Goal: Task Accomplishment & Management: Use online tool/utility

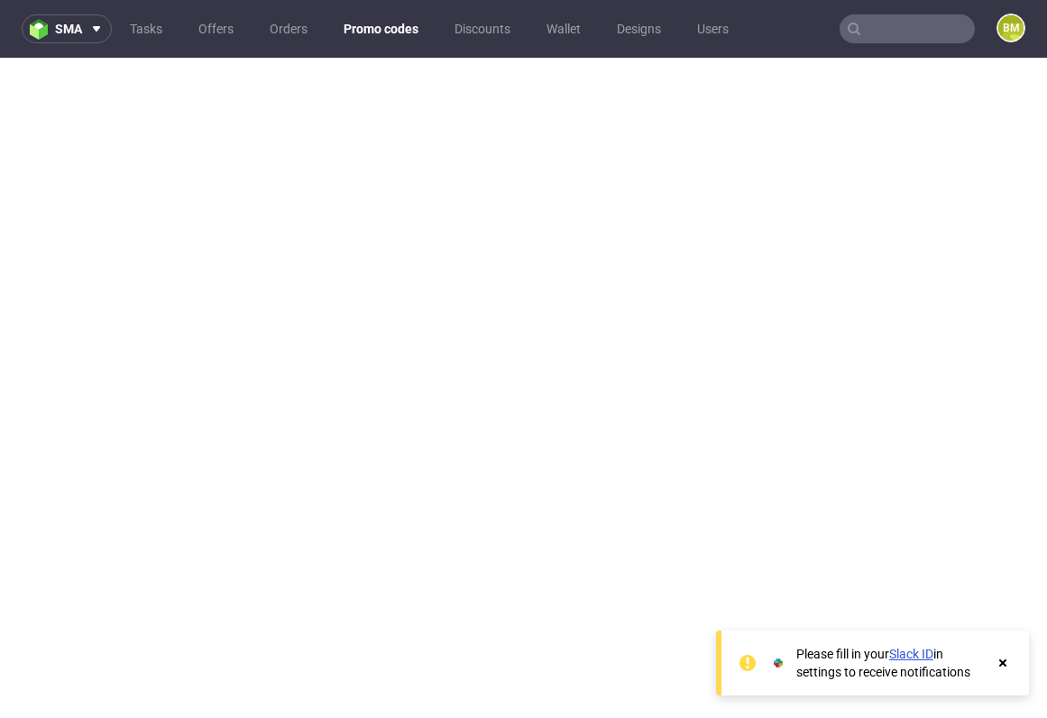
click at [398, 24] on link "Promo codes" at bounding box center [381, 28] width 97 height 29
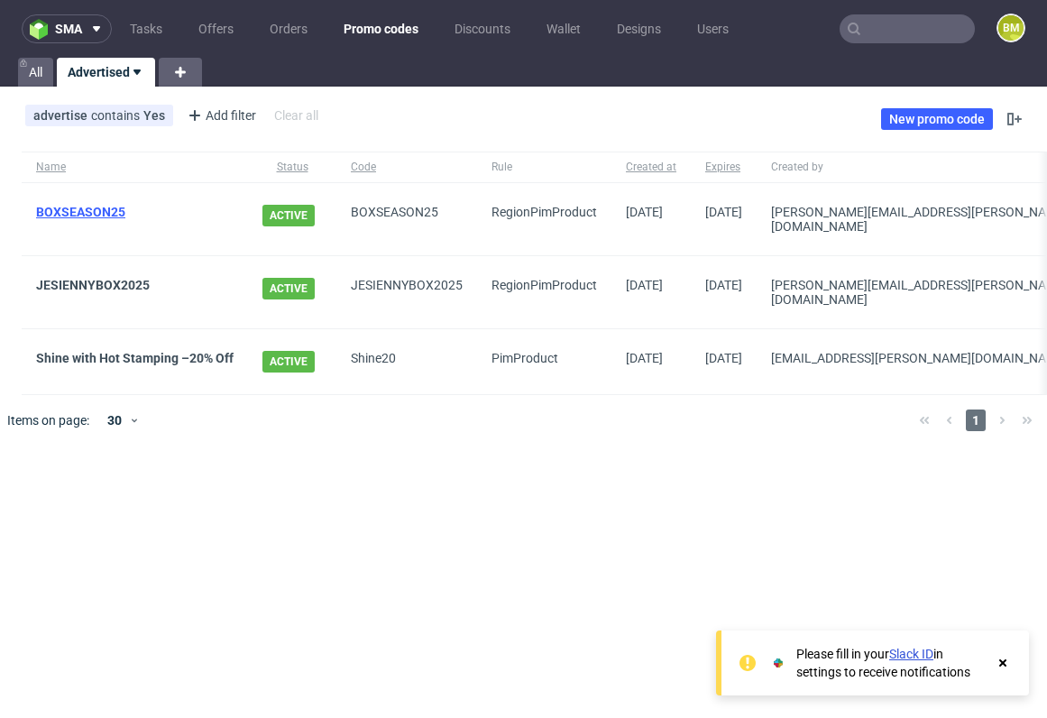
click at [112, 210] on link "BOXSEASON25" at bounding box center [80, 212] width 89 height 14
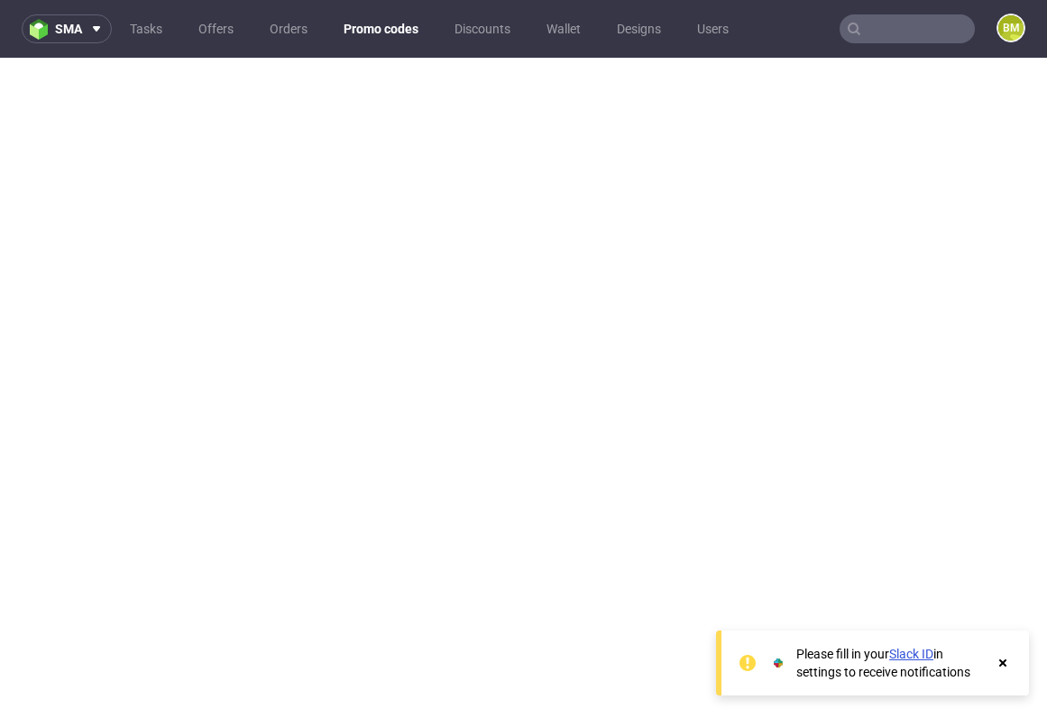
click at [392, 24] on link "Promo codes" at bounding box center [381, 28] width 97 height 29
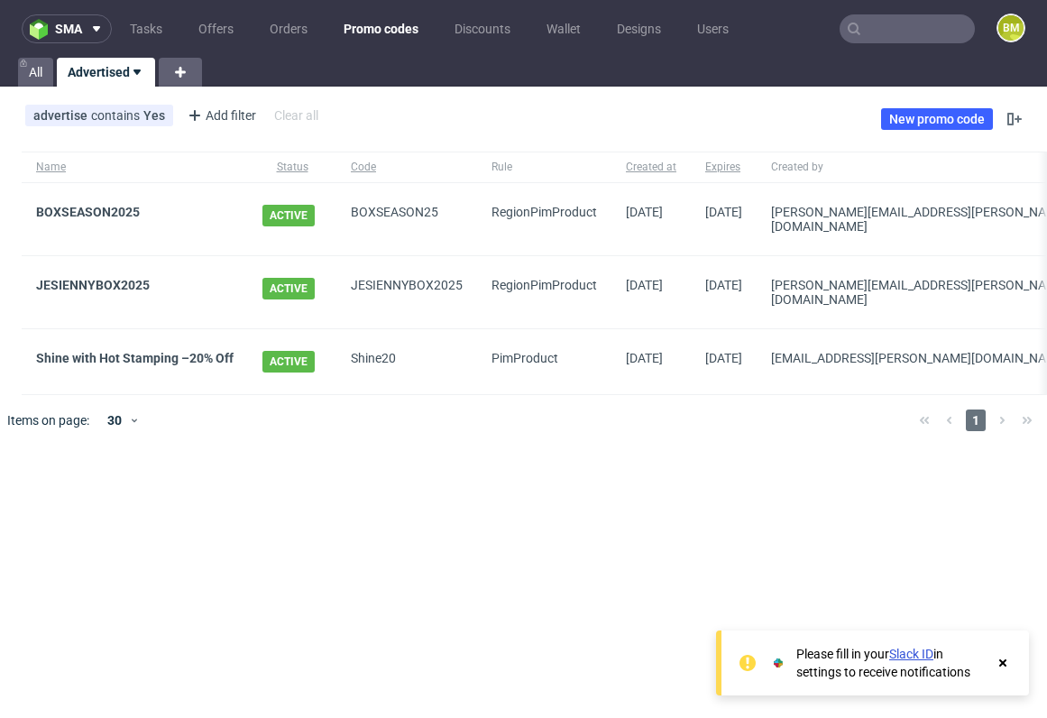
click at [392, 474] on div "sma Tasks Offers Orders Promo codes Discounts Wallet Designs Users BM All Adver…" at bounding box center [523, 359] width 1047 height 718
click at [96, 208] on link "BOXSEASON2025" at bounding box center [88, 212] width 104 height 14
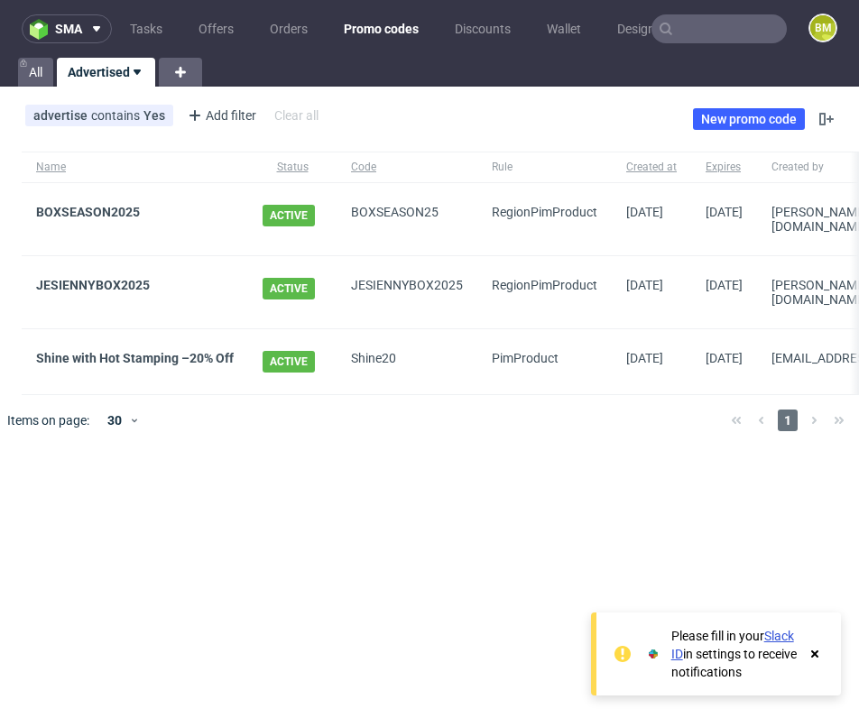
click at [475, 128] on div "advertise contains Yes Add filter Hide filters Clear all New promo code" at bounding box center [429, 119] width 859 height 51
click at [757, 116] on link "New promo code" at bounding box center [749, 119] width 112 height 22
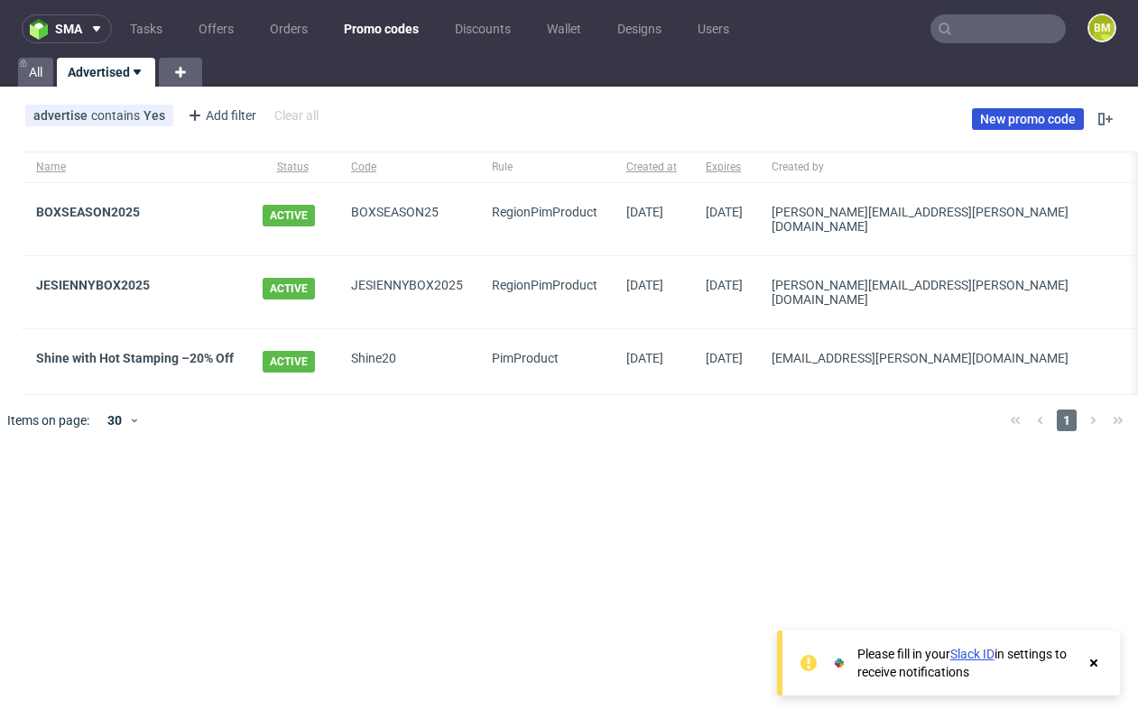
click at [1026, 124] on link "New promo code" at bounding box center [1028, 119] width 112 height 22
click at [31, 67] on link "All" at bounding box center [35, 72] width 35 height 29
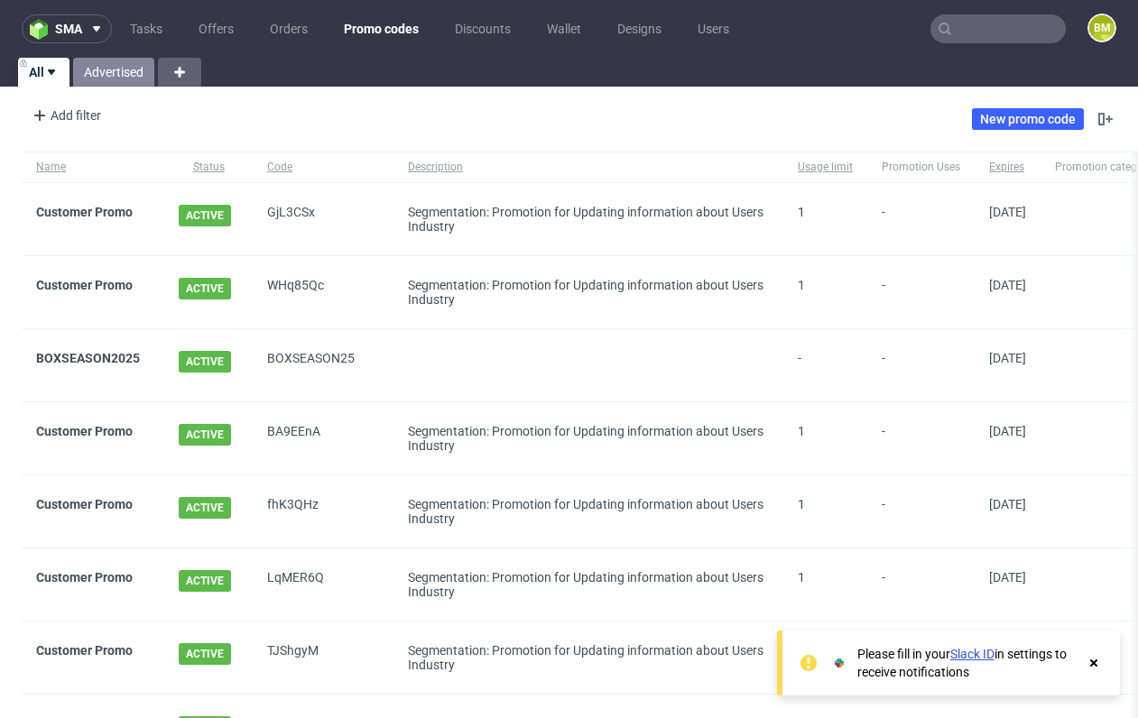
click at [112, 79] on link "Advertised" at bounding box center [113, 72] width 81 height 29
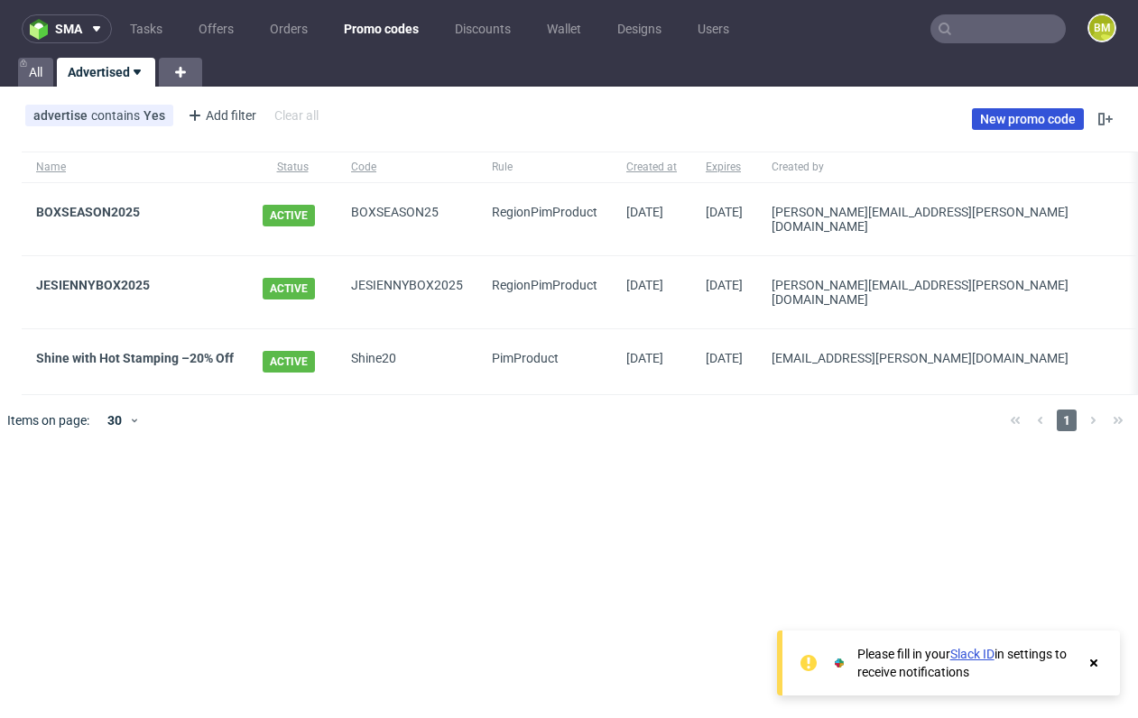
click at [1020, 115] on link "New promo code" at bounding box center [1028, 119] width 112 height 22
click at [297, 558] on div "sma Tasks Offers Orders Promo codes Discounts Wallet Designs Users BM All Adver…" at bounding box center [569, 359] width 1138 height 718
click at [1137, 565] on div "sma Tasks Offers Orders Promo codes Discounts Wallet Designs Users BM All Adver…" at bounding box center [569, 359] width 1138 height 718
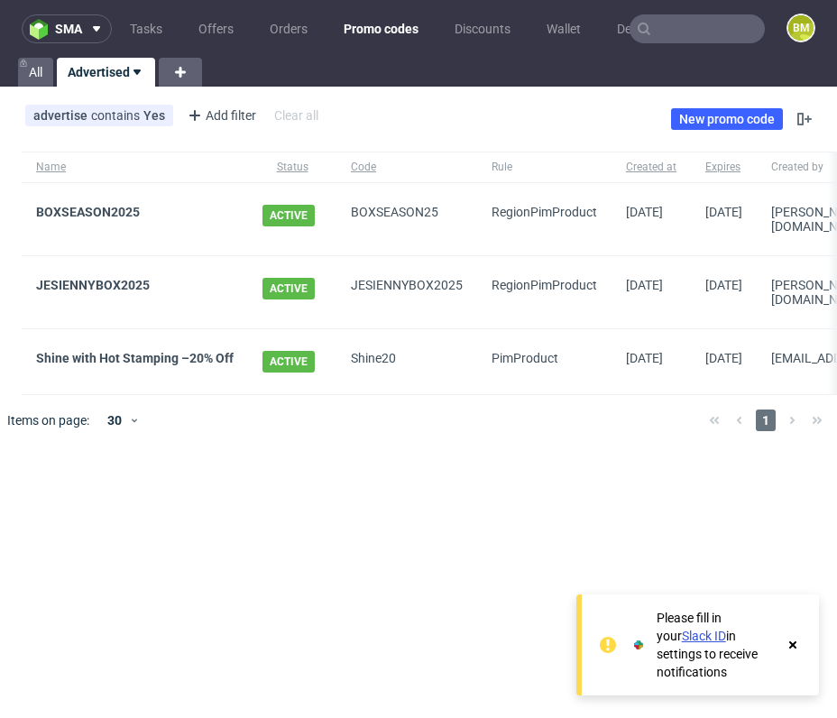
click at [454, 424] on div at bounding box center [445, 420] width 500 height 51
click at [306, 479] on div "sma Tasks Offers Orders Promo codes Discounts Wallet Designs Users BM All Adver…" at bounding box center [418, 359] width 837 height 718
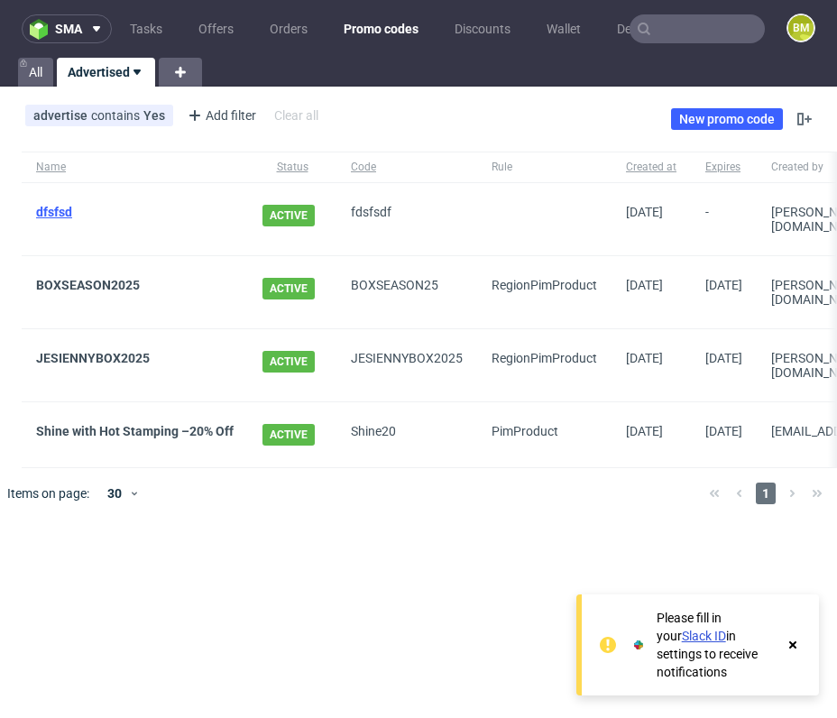
click at [51, 215] on link "dfsfsd" at bounding box center [54, 212] width 36 height 14
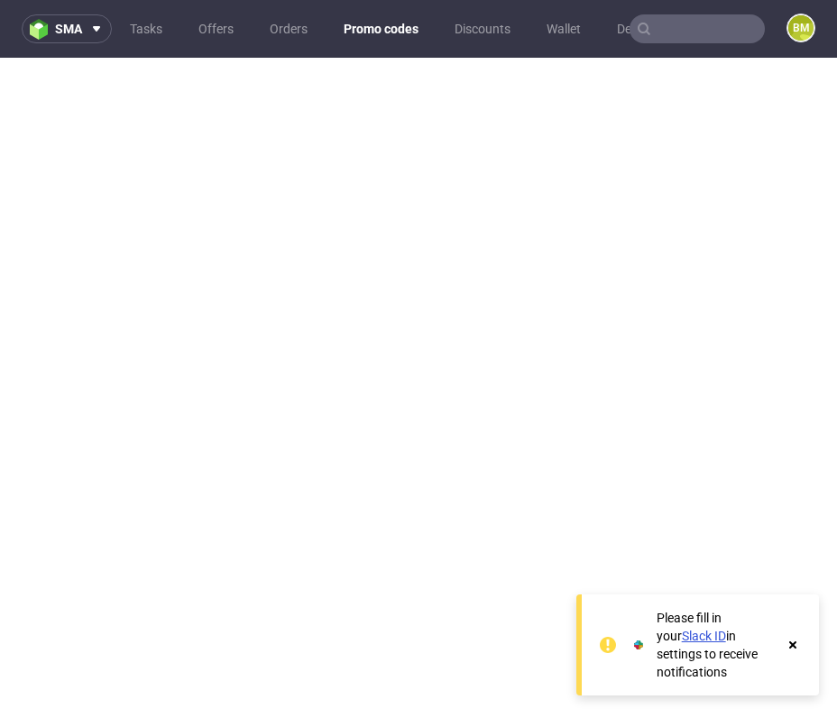
click at [790, 643] on use at bounding box center [792, 644] width 7 height 7
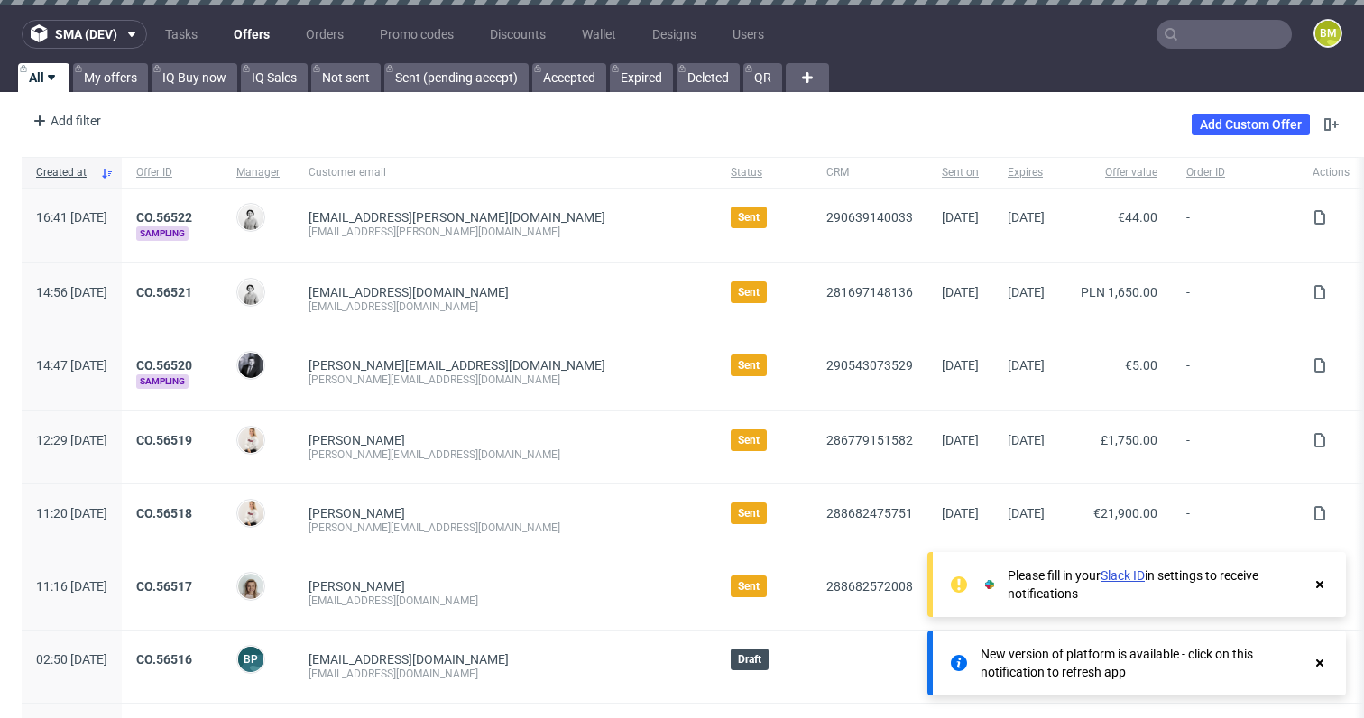
scroll to position [727, 0]
